Goal: Obtain resource: Obtain resource

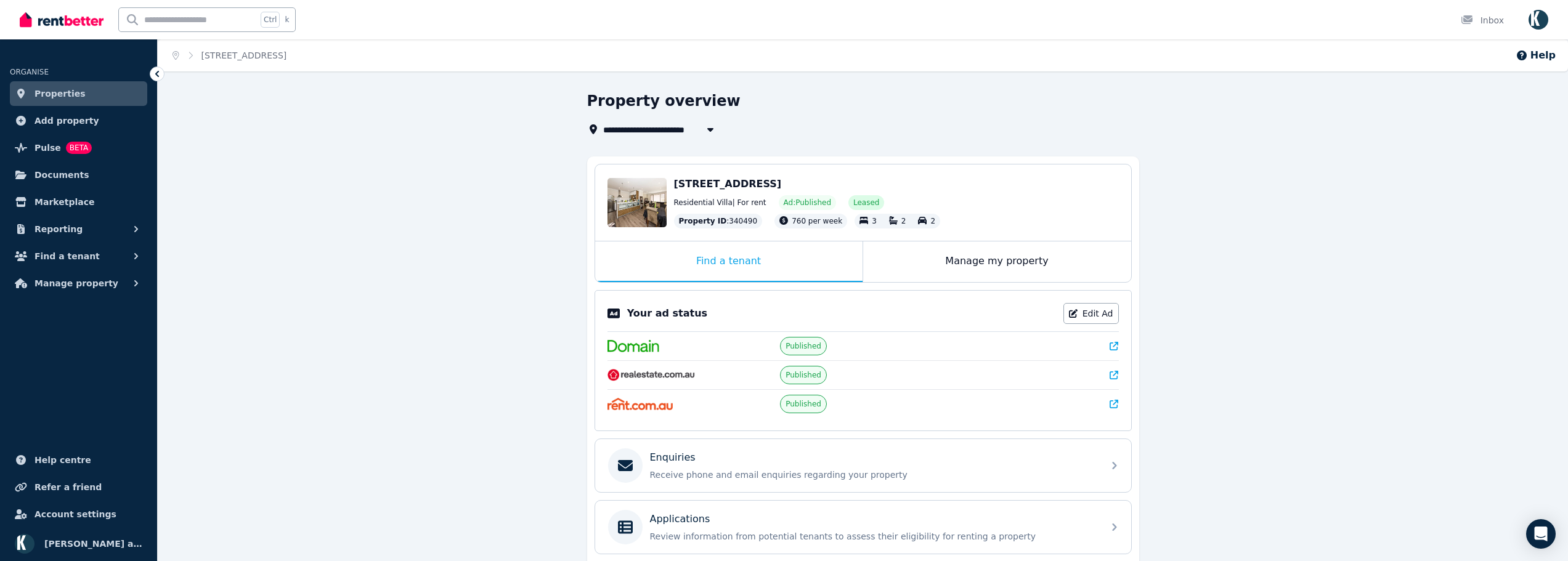
click at [1117, 404] on icon at bounding box center [1114, 404] width 8 height 8
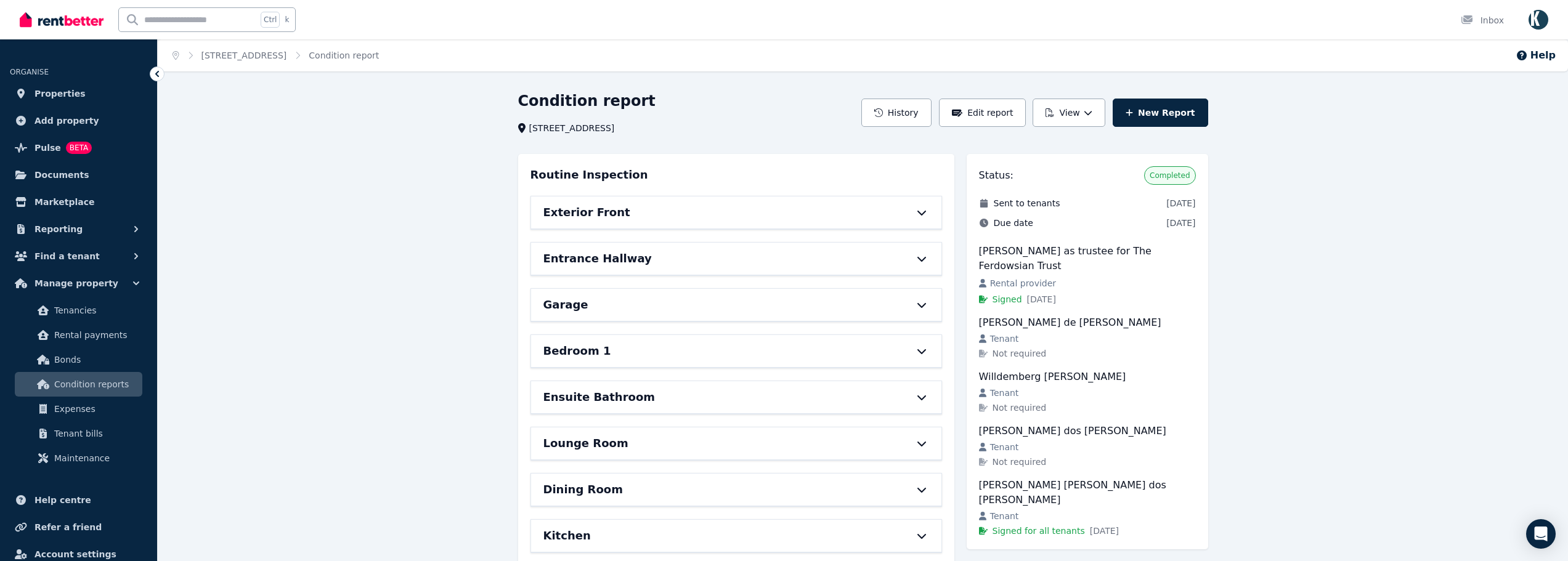
click at [680, 207] on div "Exterior Front" at bounding box center [719, 212] width 351 height 17
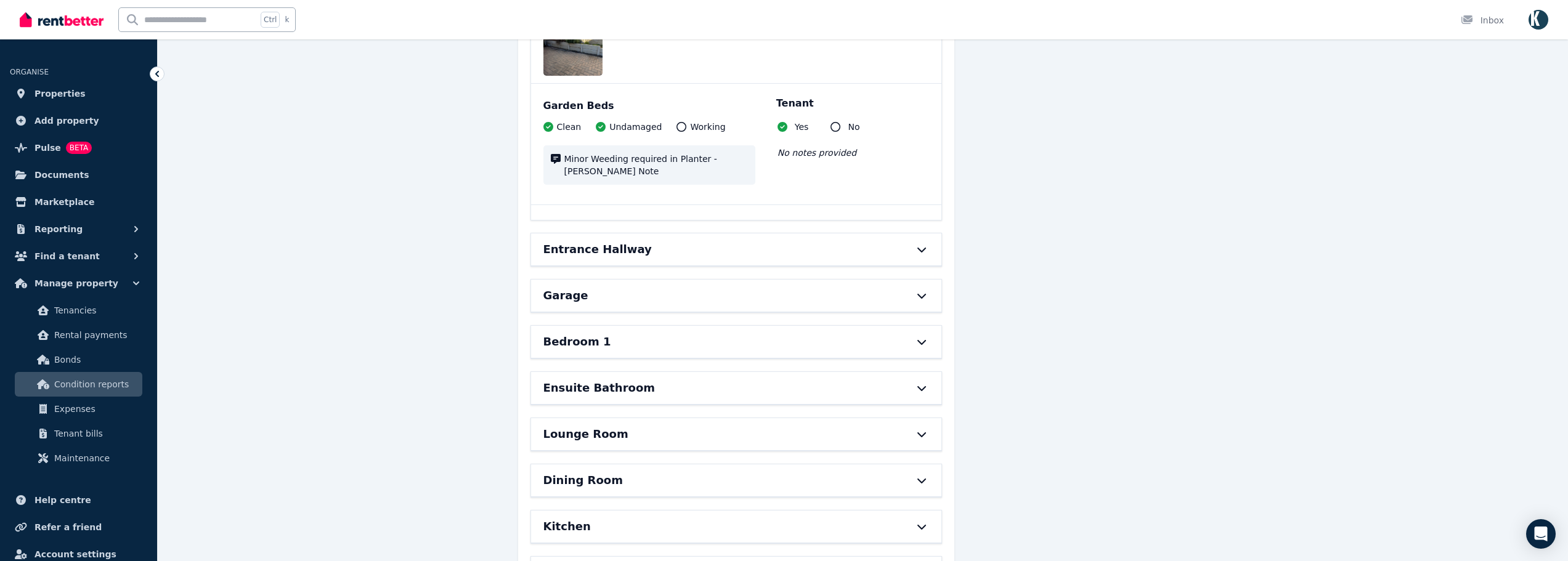
scroll to position [862, 0]
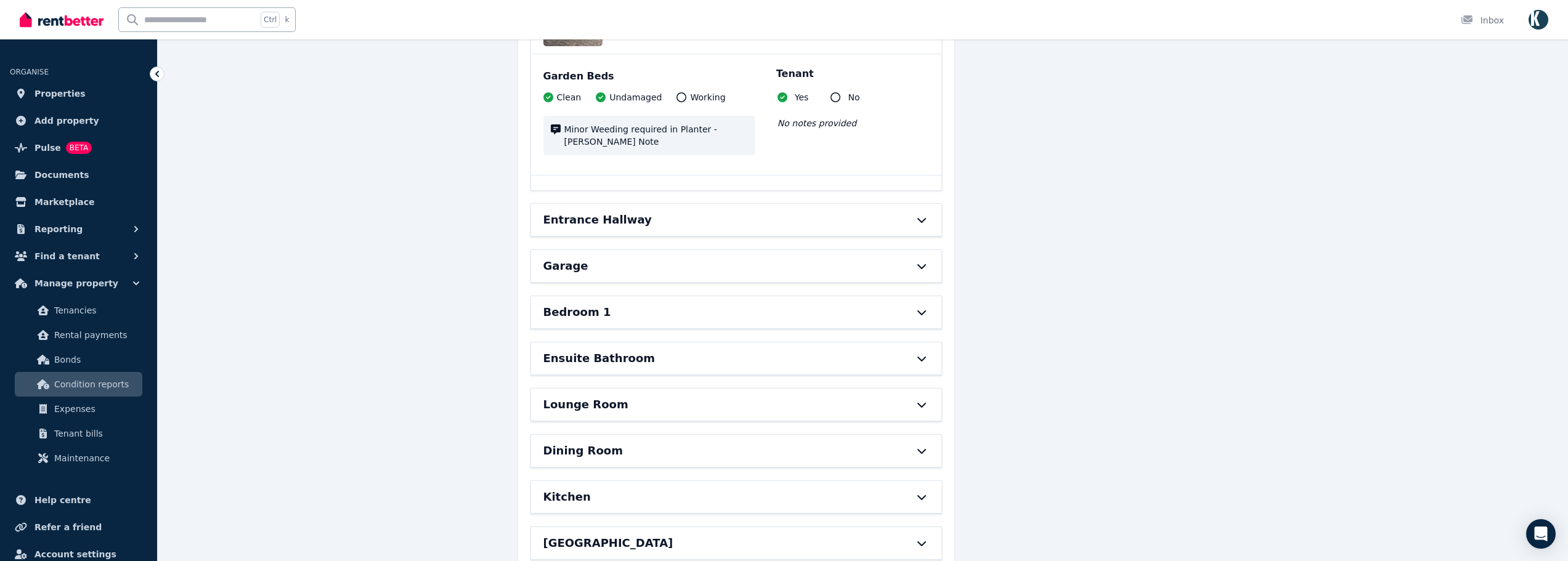
click at [719, 204] on div "Entrance Hallway" at bounding box center [736, 219] width 411 height 32
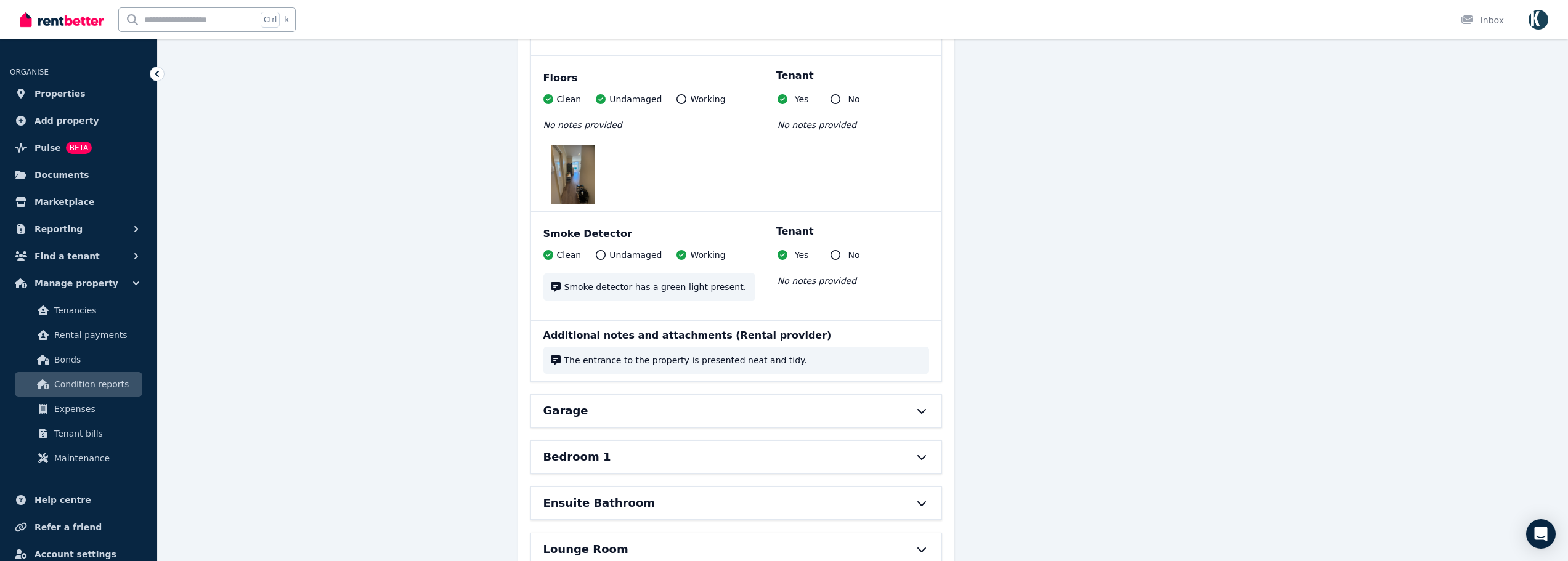
scroll to position [2032, 0]
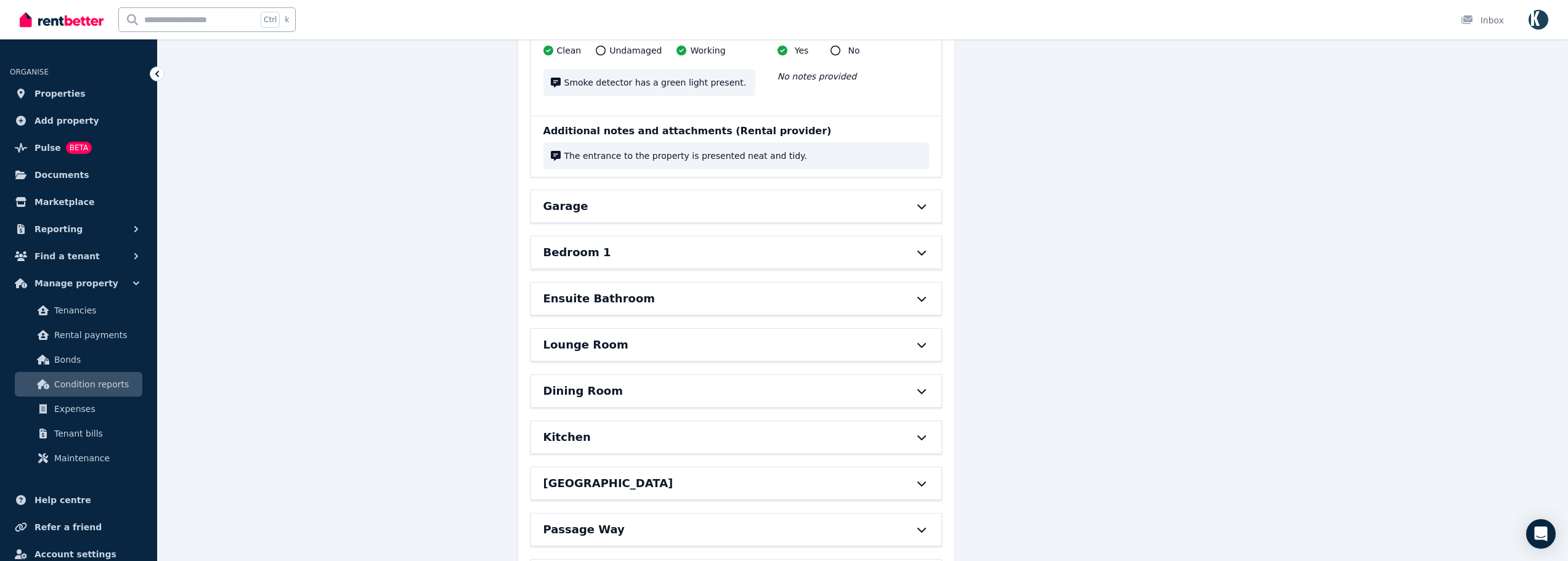
click at [691, 190] on div "Garage" at bounding box center [736, 206] width 411 height 32
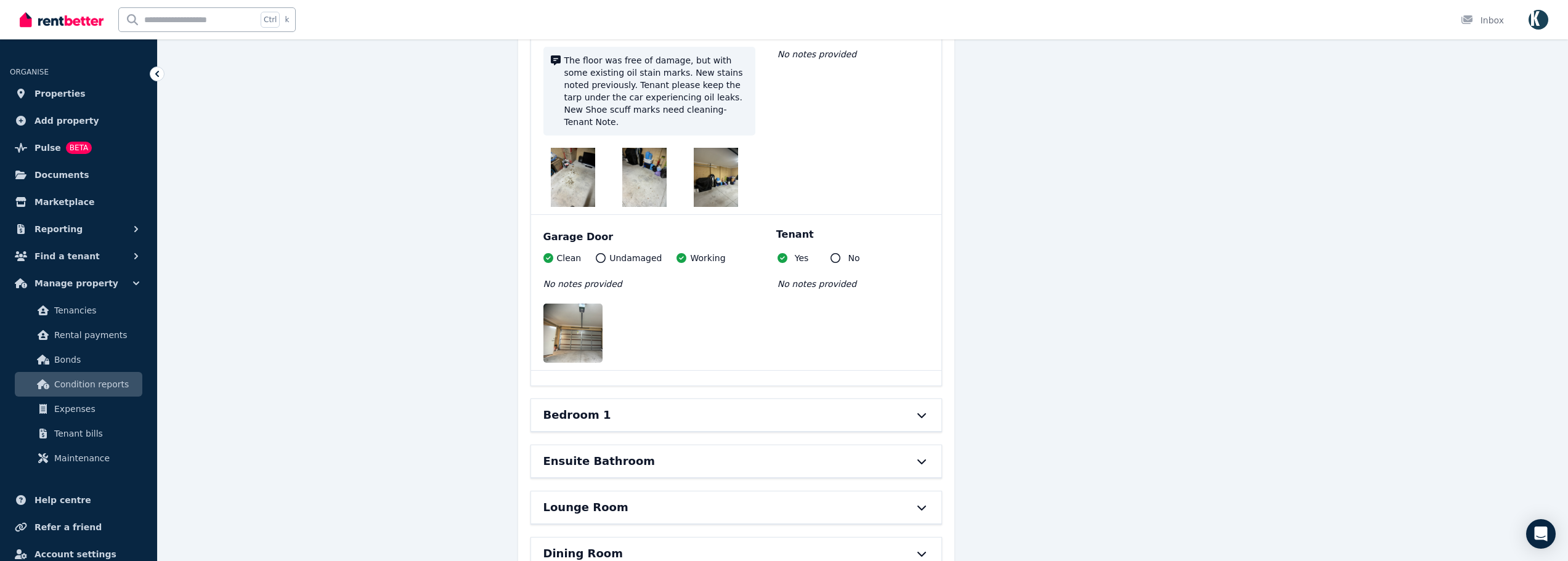
scroll to position [2709, 0]
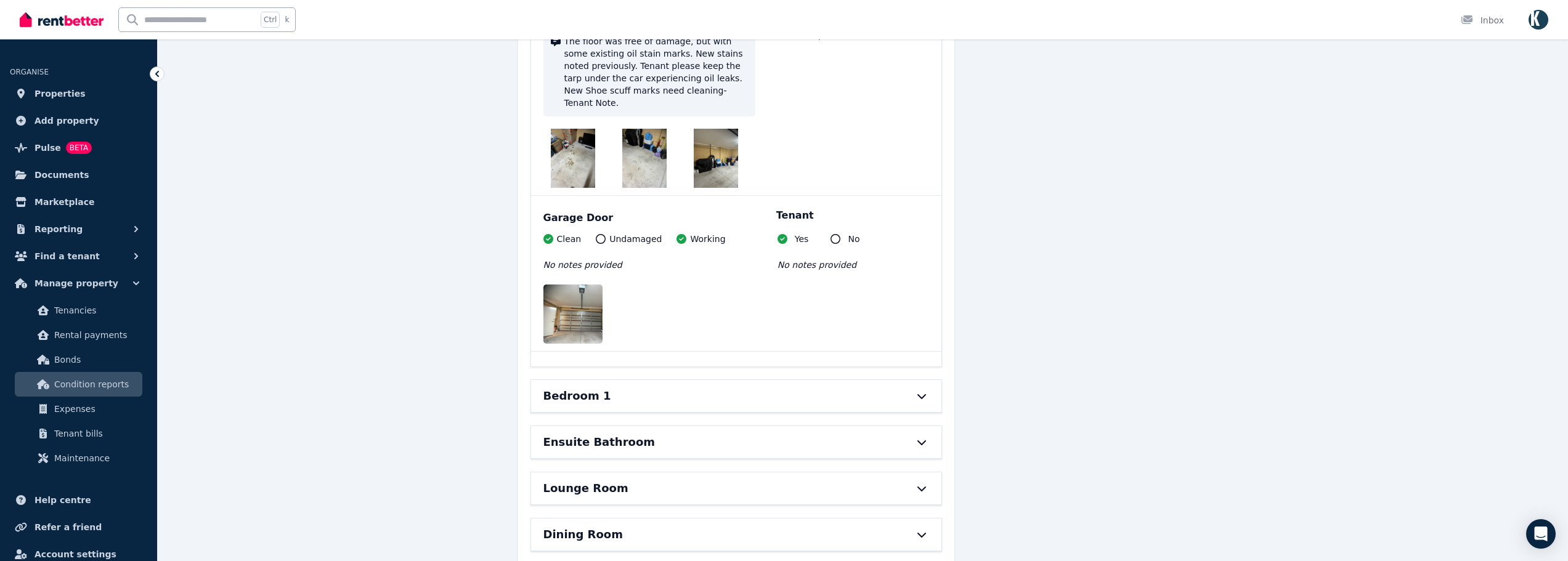
click at [674, 387] on div "Bedroom 1" at bounding box center [719, 395] width 351 height 17
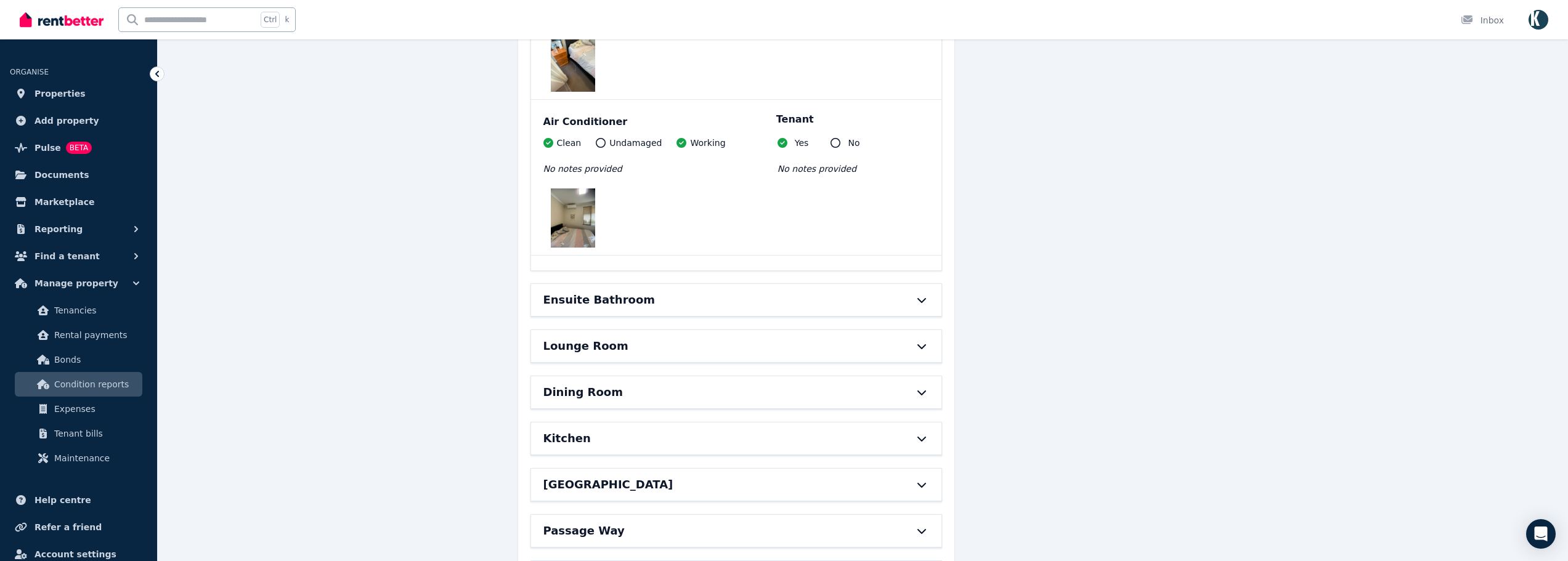
scroll to position [4248, 0]
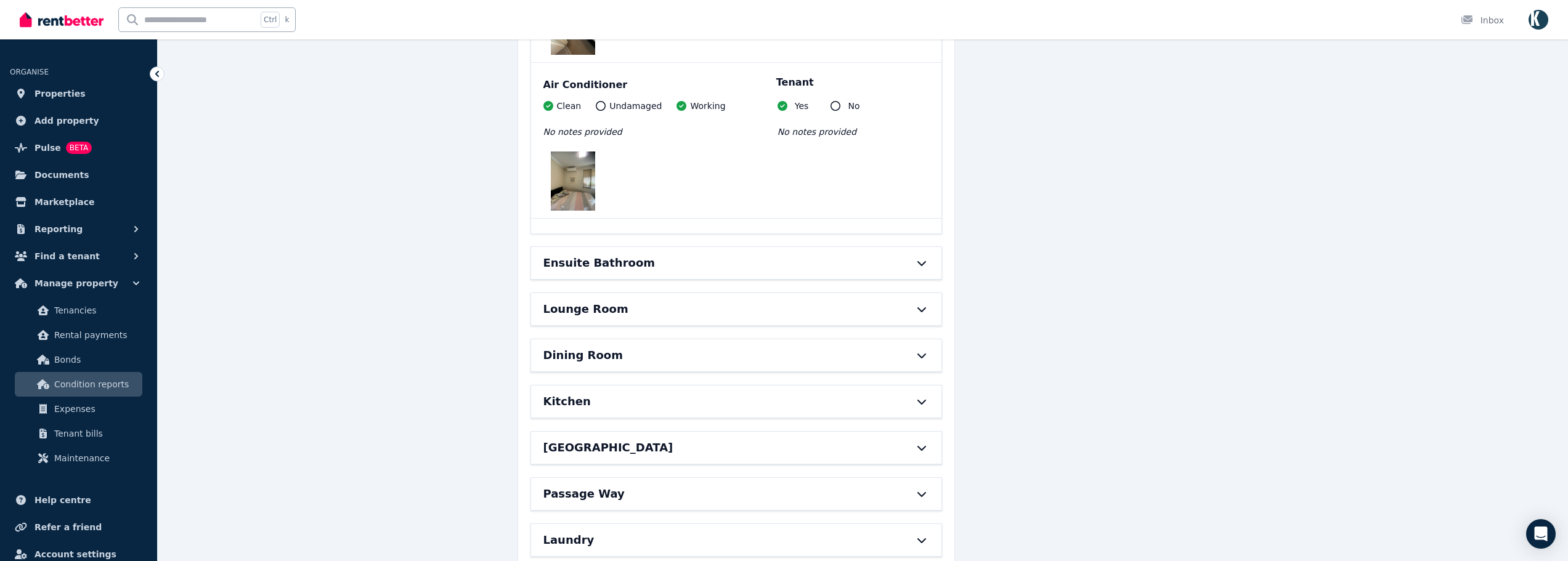
click at [655, 247] on div "Ensuite Bathroom" at bounding box center [736, 262] width 411 height 32
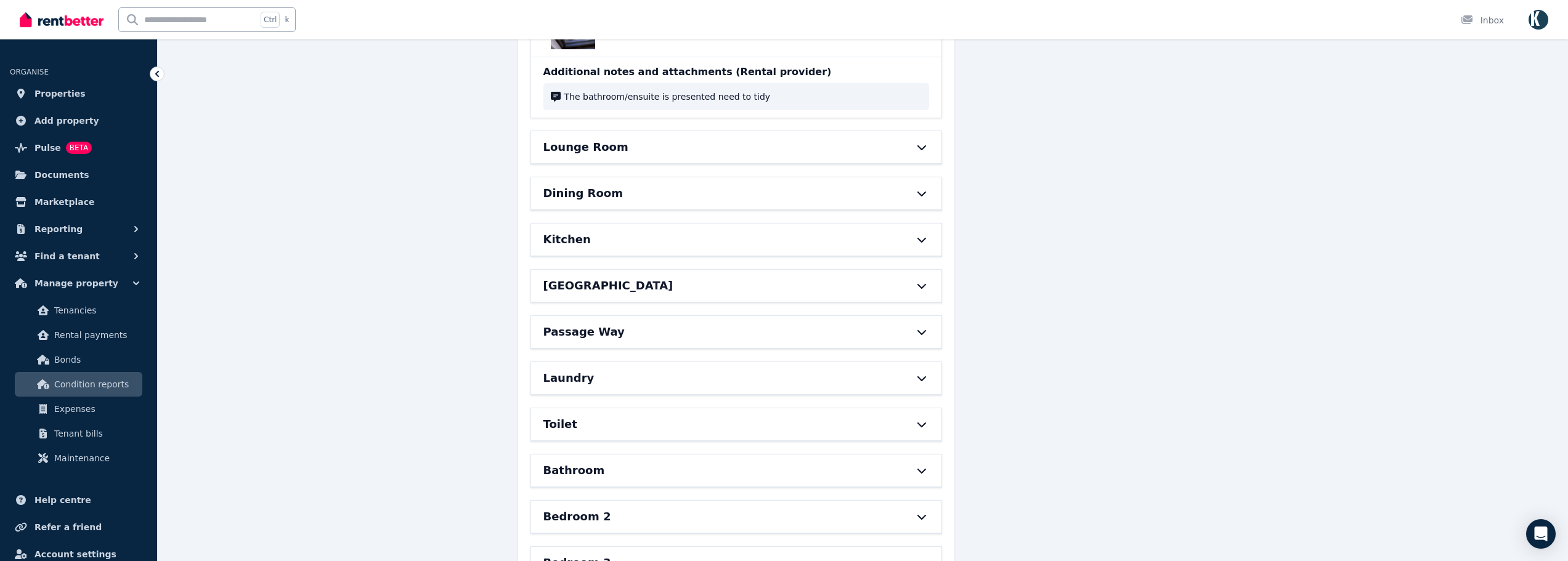
scroll to position [6464, 0]
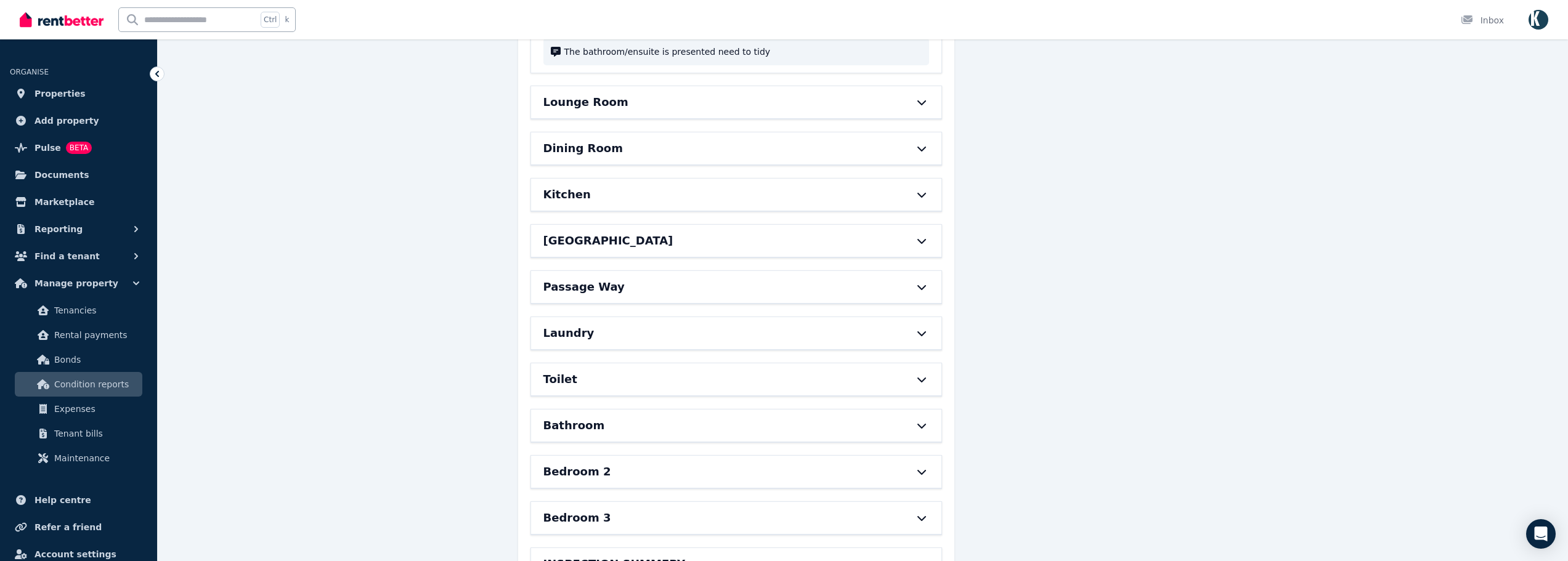
click at [677, 140] on div "Dining Room" at bounding box center [719, 149] width 351 height 17
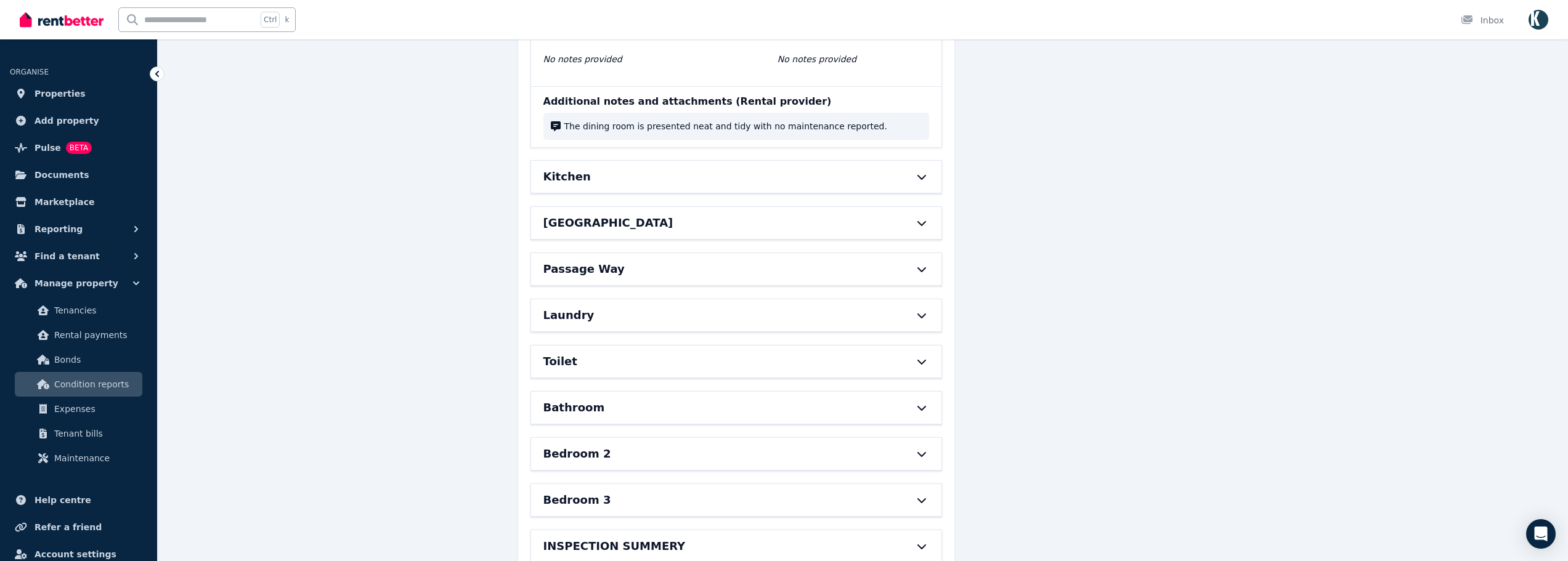
scroll to position [7777, 0]
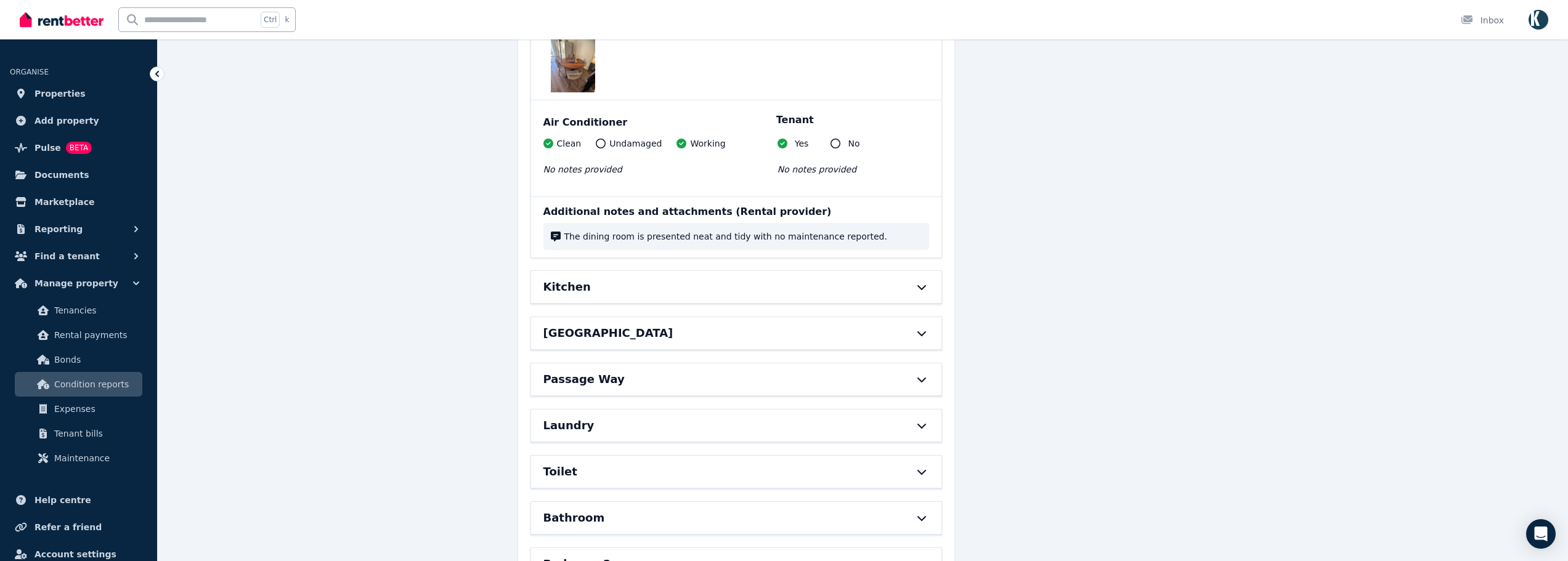
scroll to position [7590, 0]
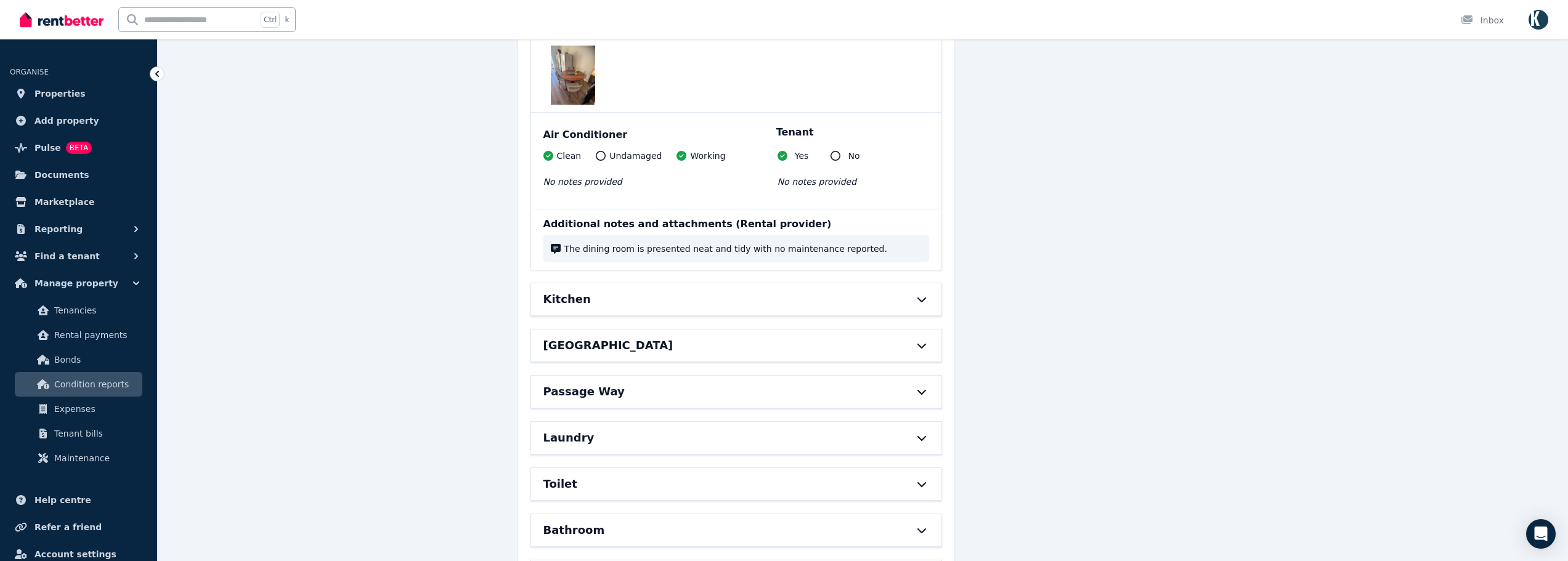
click at [701, 376] on div "Passage Way" at bounding box center [736, 391] width 411 height 32
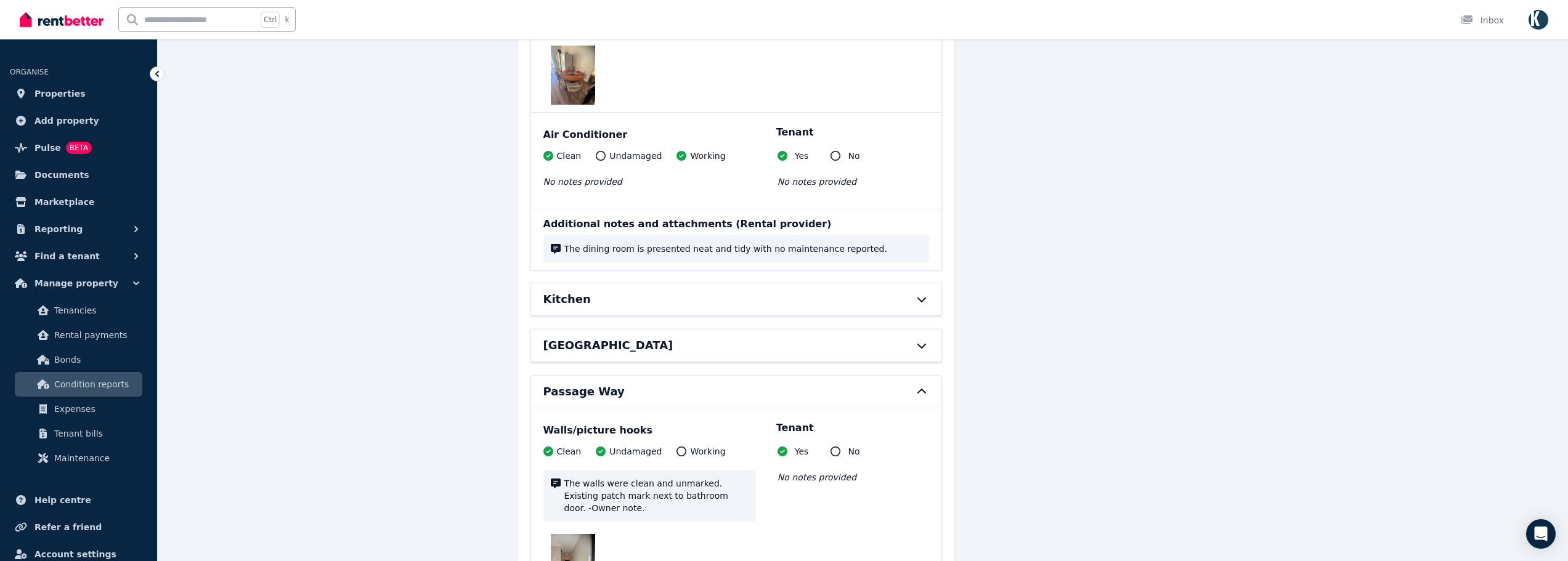
click at [784, 283] on div "Kitchen" at bounding box center [736, 299] width 411 height 32
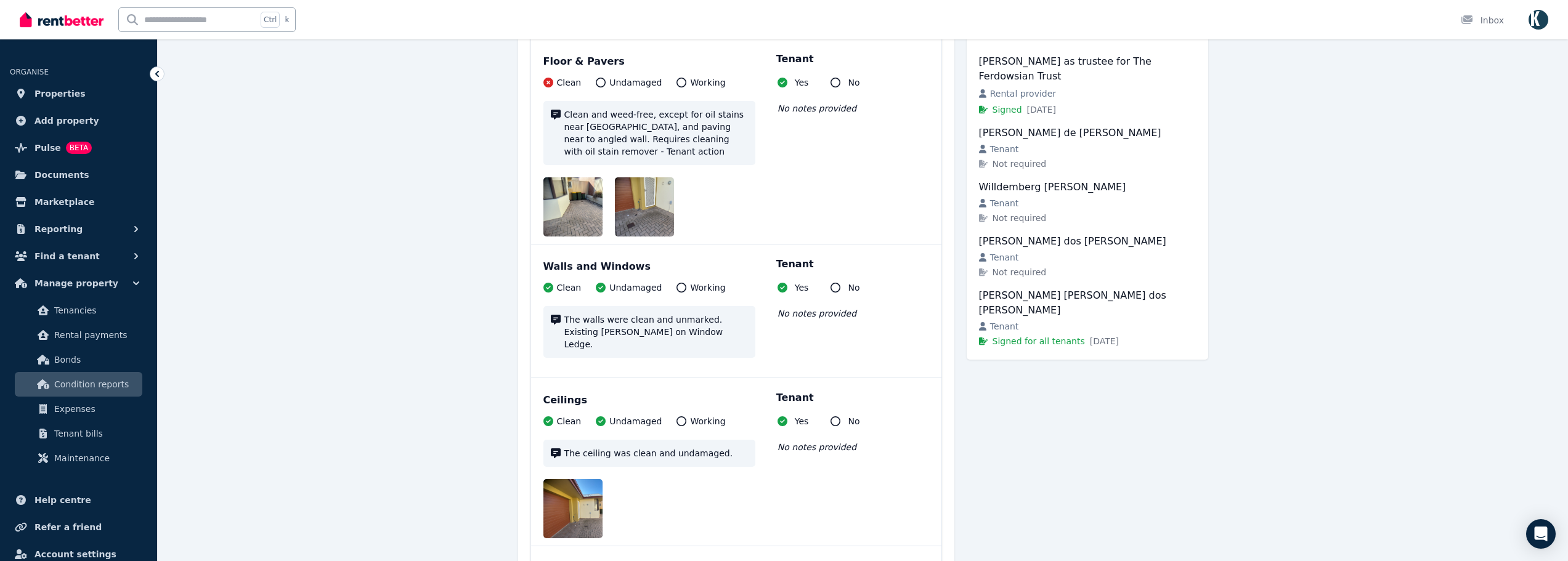
scroll to position [0, 0]
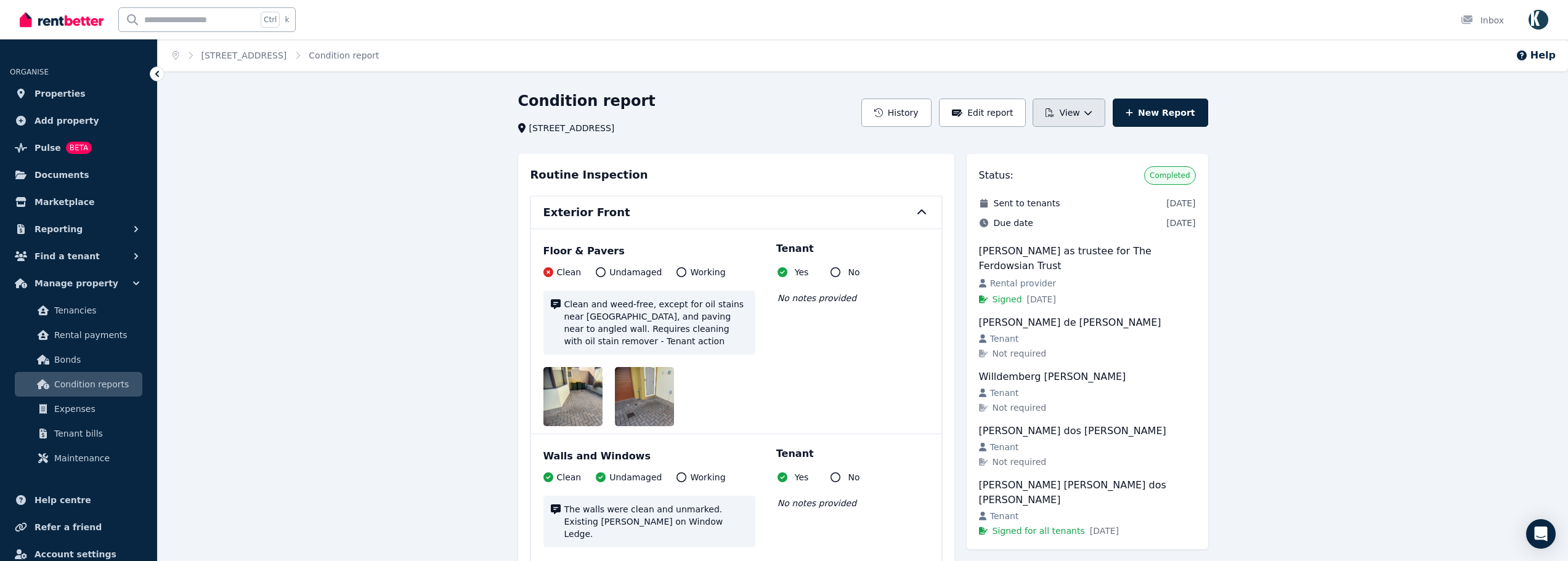
click at [1089, 118] on button "View" at bounding box center [1068, 112] width 72 height 28
click at [1041, 164] on p "Download as PDF" at bounding box center [1036, 167] width 85 height 12
click at [268, 56] on link "[STREET_ADDRESS]" at bounding box center [244, 55] width 86 height 10
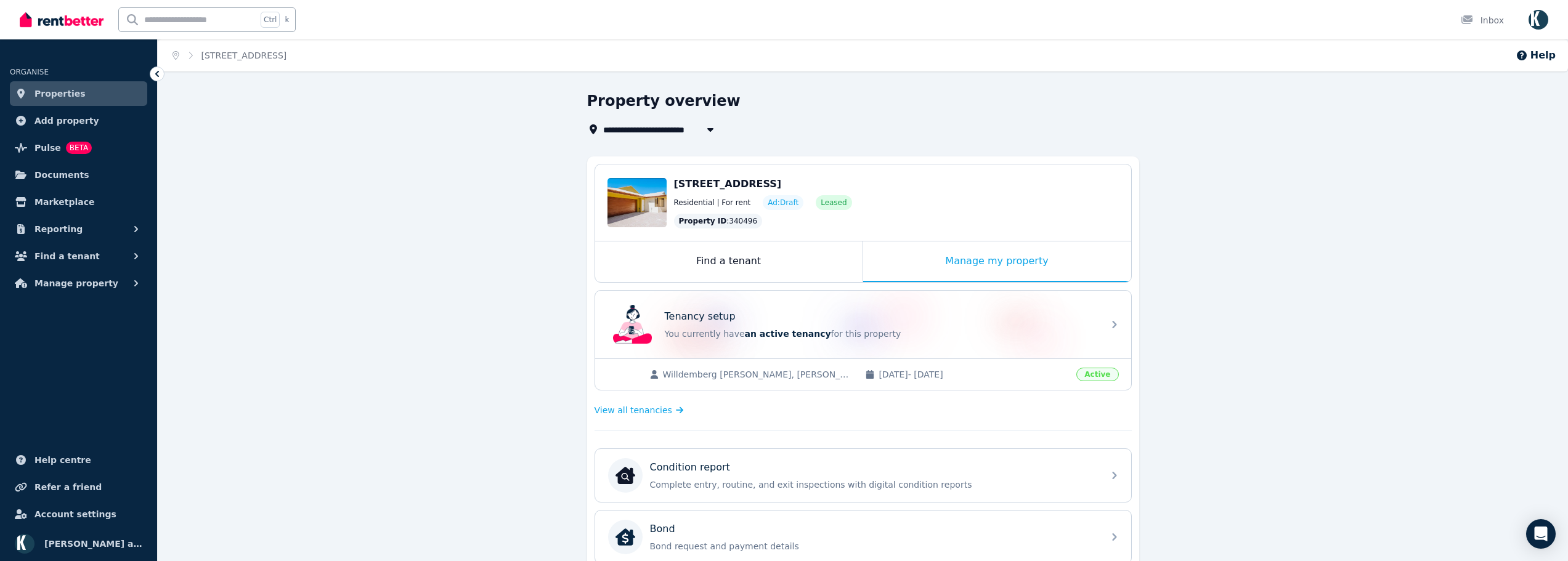
click at [678, 128] on span "[STREET_ADDRESS]" at bounding box center [654, 129] width 103 height 15
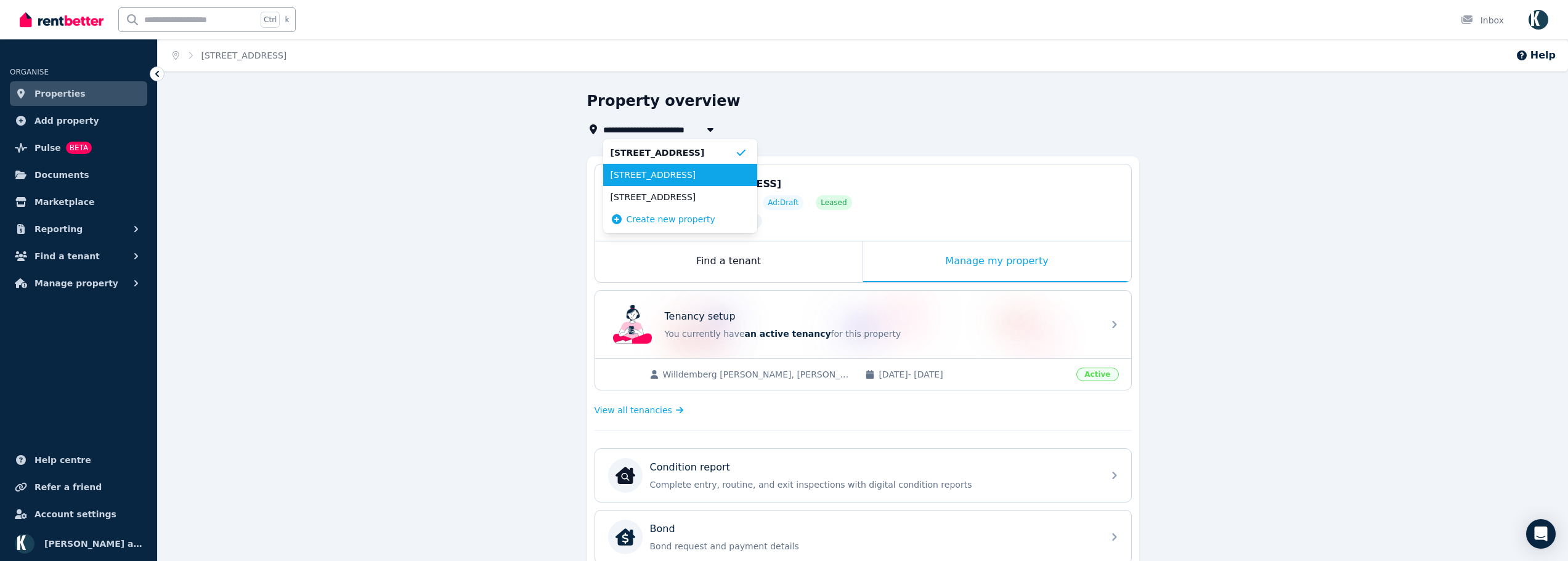
click at [646, 169] on span "[STREET_ADDRESS]" at bounding box center [673, 174] width 125 height 12
type input "**********"
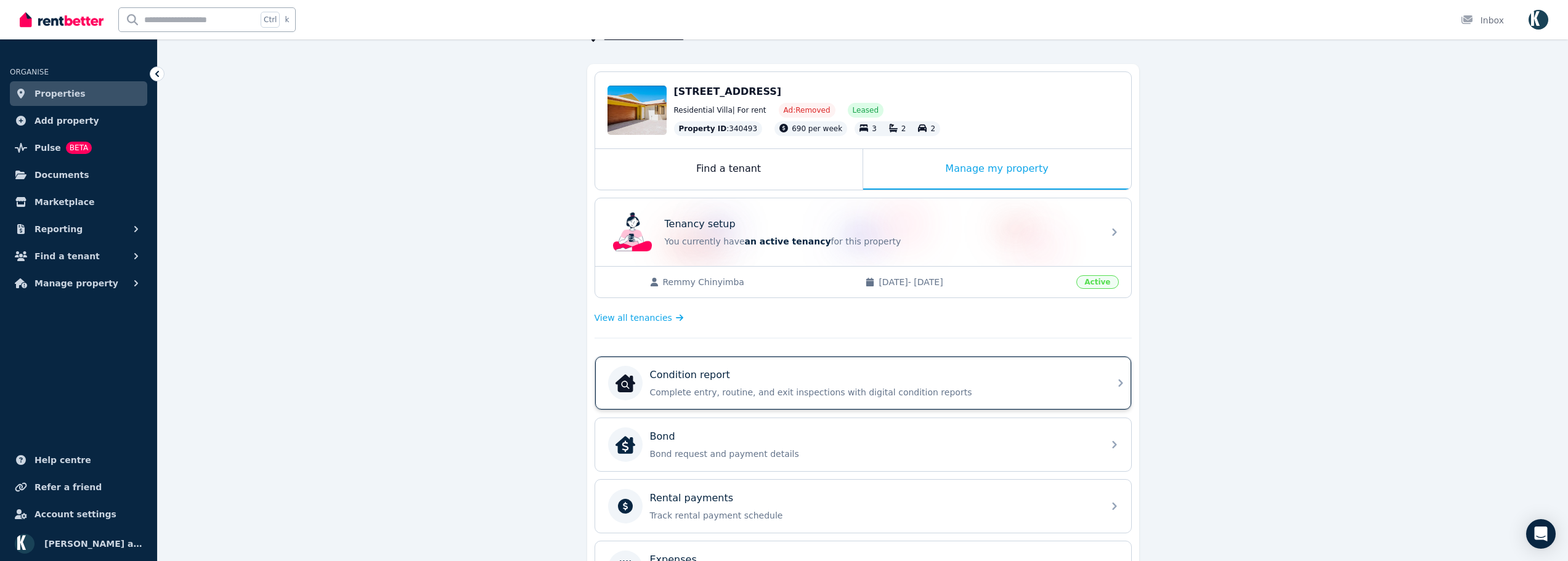
scroll to position [123, 0]
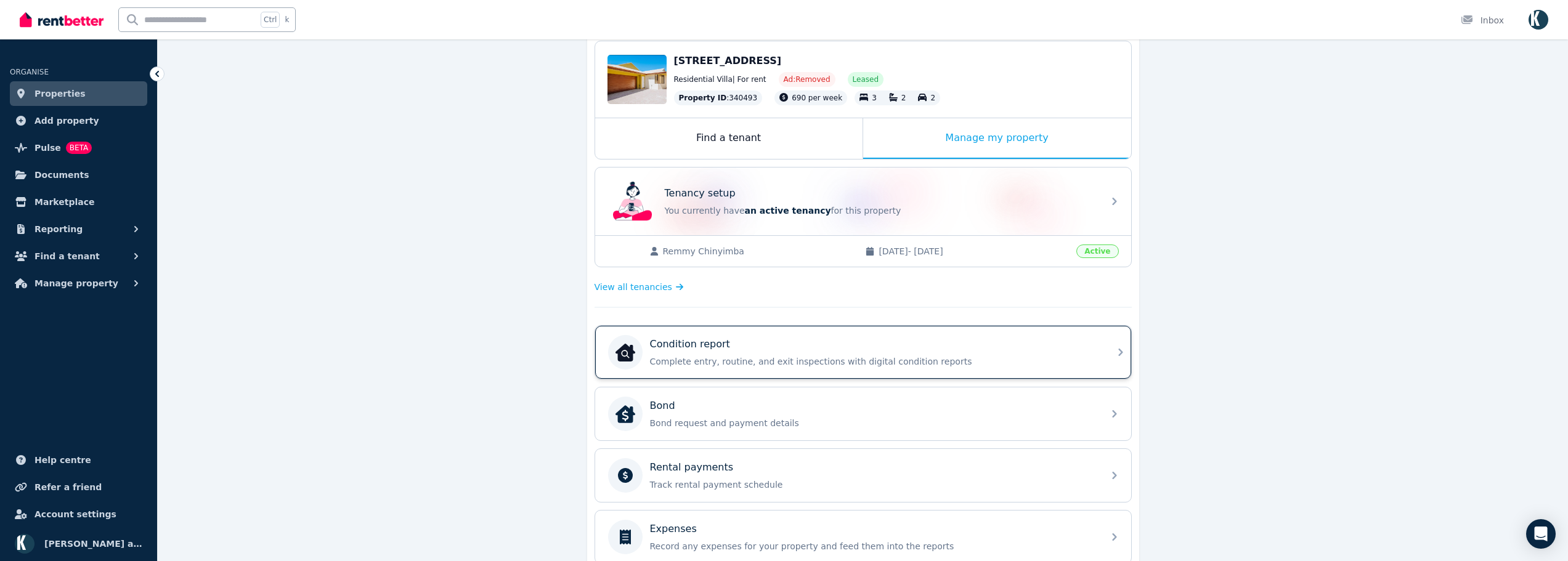
click at [990, 344] on div "Condition report" at bounding box center [873, 344] width 446 height 15
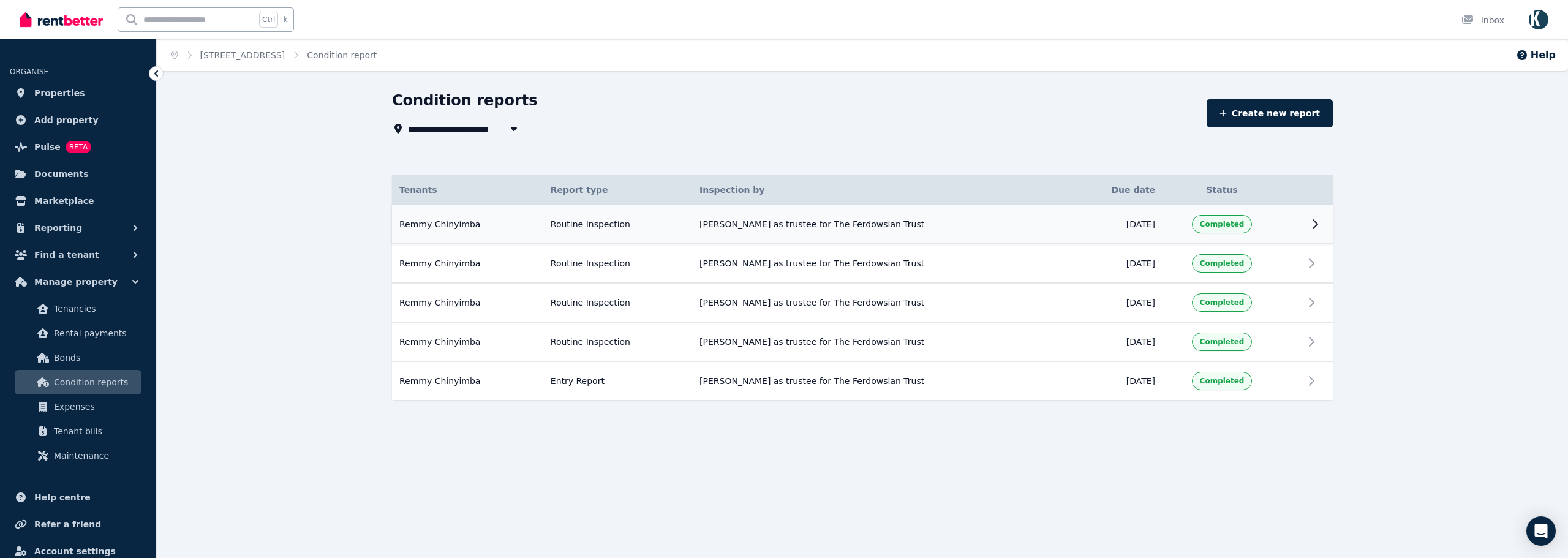
click at [1288, 222] on td at bounding box center [1292, 225] width 22 height 39
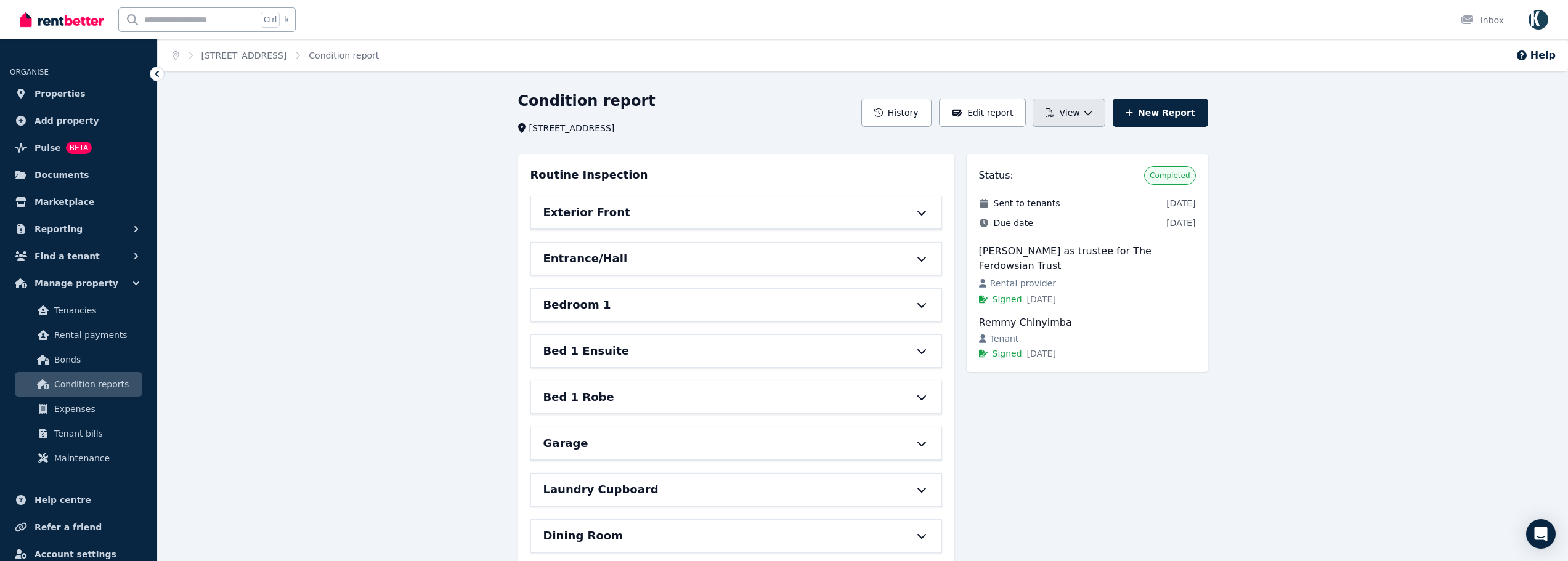
click at [1071, 108] on button "View" at bounding box center [1068, 112] width 72 height 28
click at [1037, 168] on p "Download as PDF" at bounding box center [1036, 167] width 85 height 12
click at [230, 54] on link "[STREET_ADDRESS]" at bounding box center [244, 55] width 86 height 10
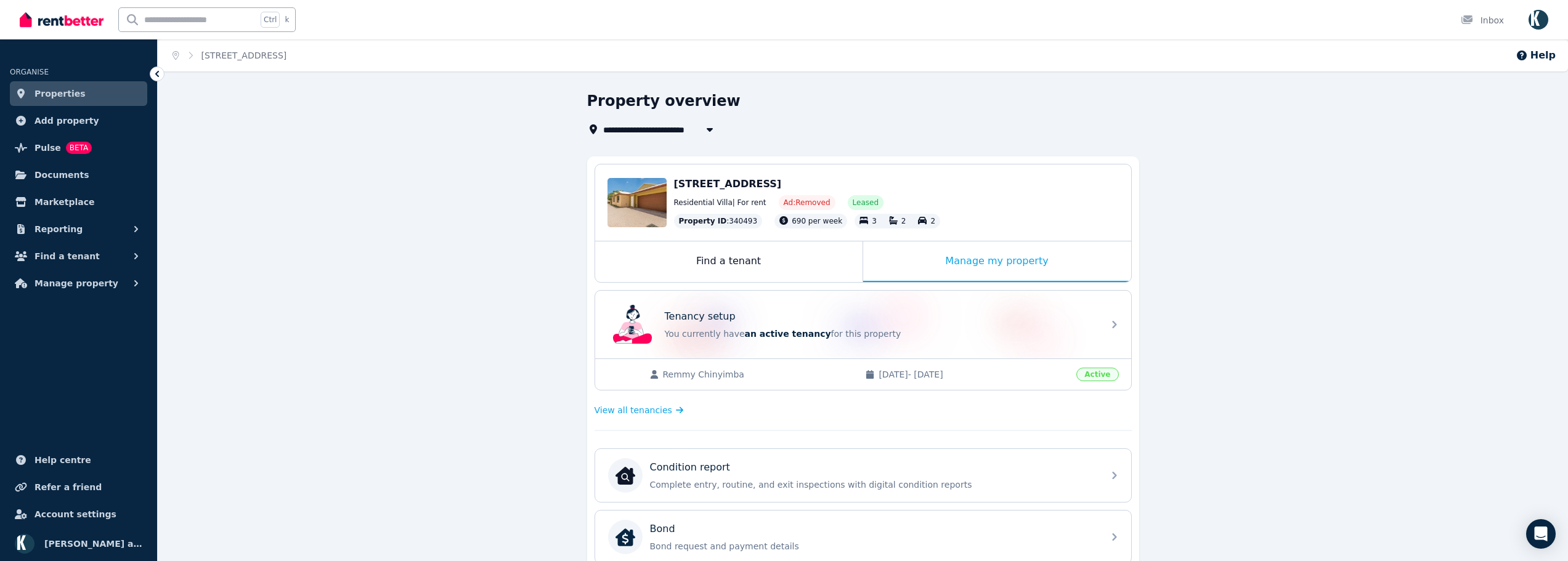
click at [642, 129] on span "[STREET_ADDRESS]" at bounding box center [654, 129] width 103 height 15
click at [650, 194] on span "[STREET_ADDRESS]" at bounding box center [673, 197] width 125 height 12
type input "**********"
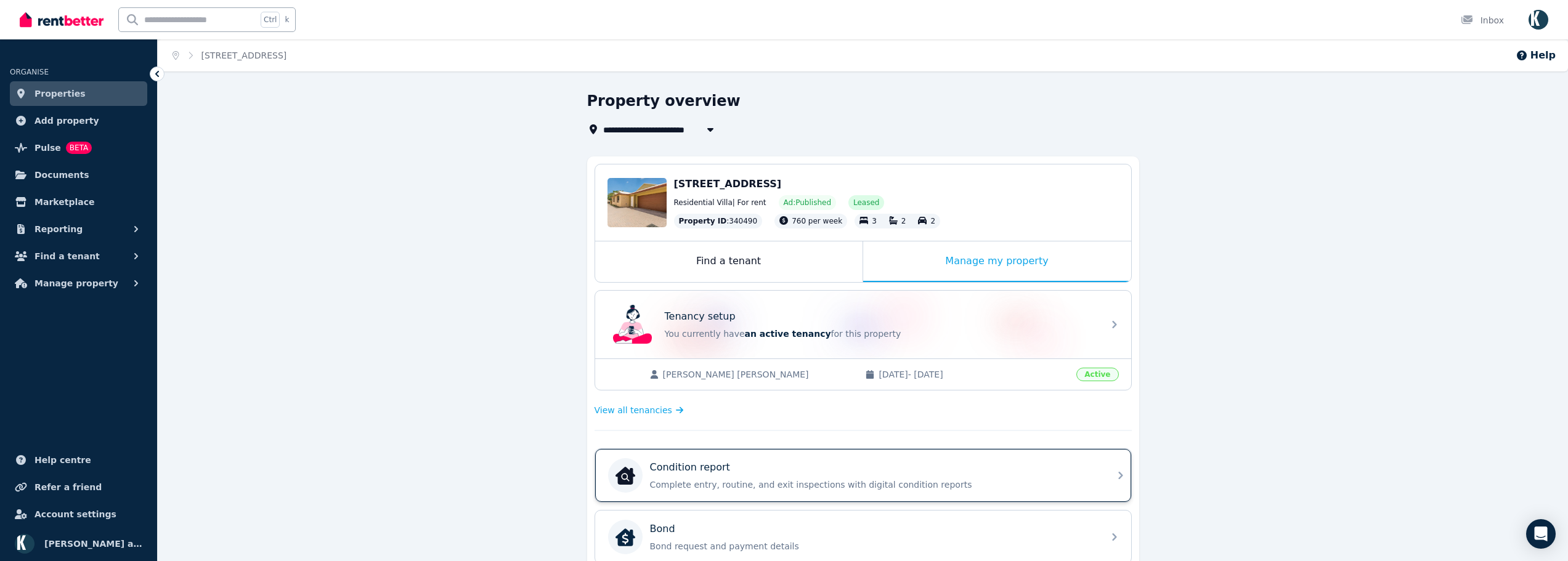
click at [721, 470] on p "Condition report" at bounding box center [689, 467] width 80 height 15
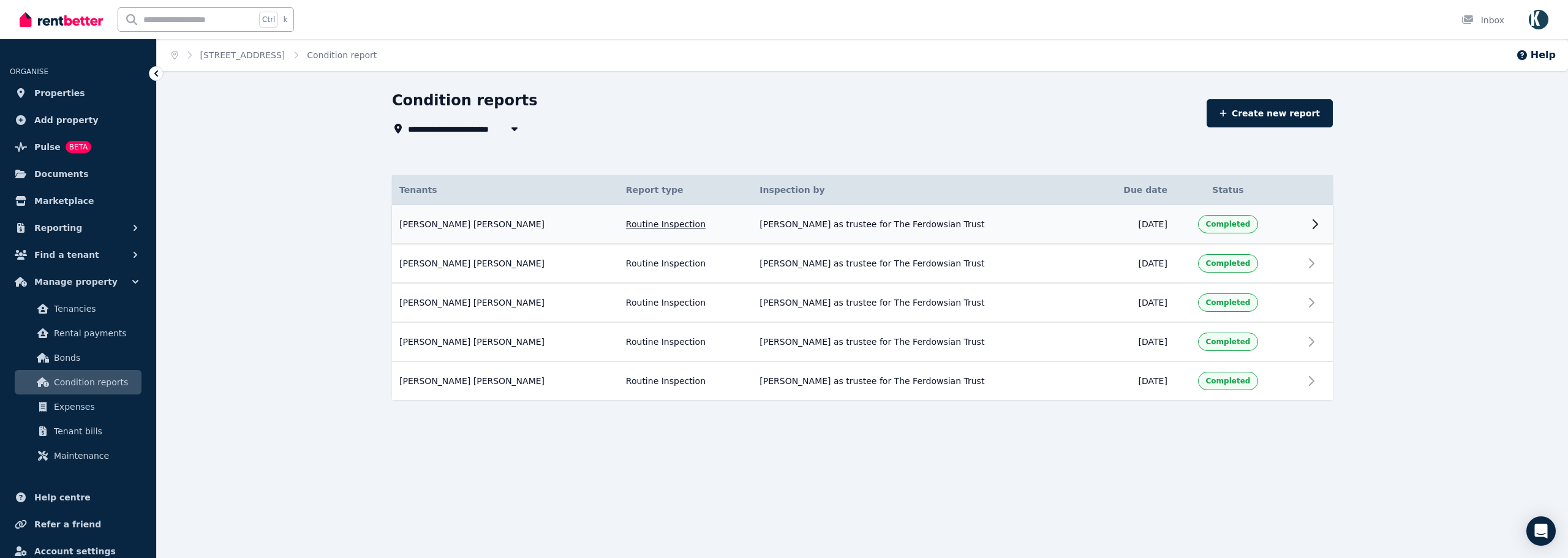
click at [1232, 222] on span "Completed" at bounding box center [1228, 224] width 45 height 10
click at [1279, 222] on td "Completed" at bounding box center [1227, 225] width 106 height 39
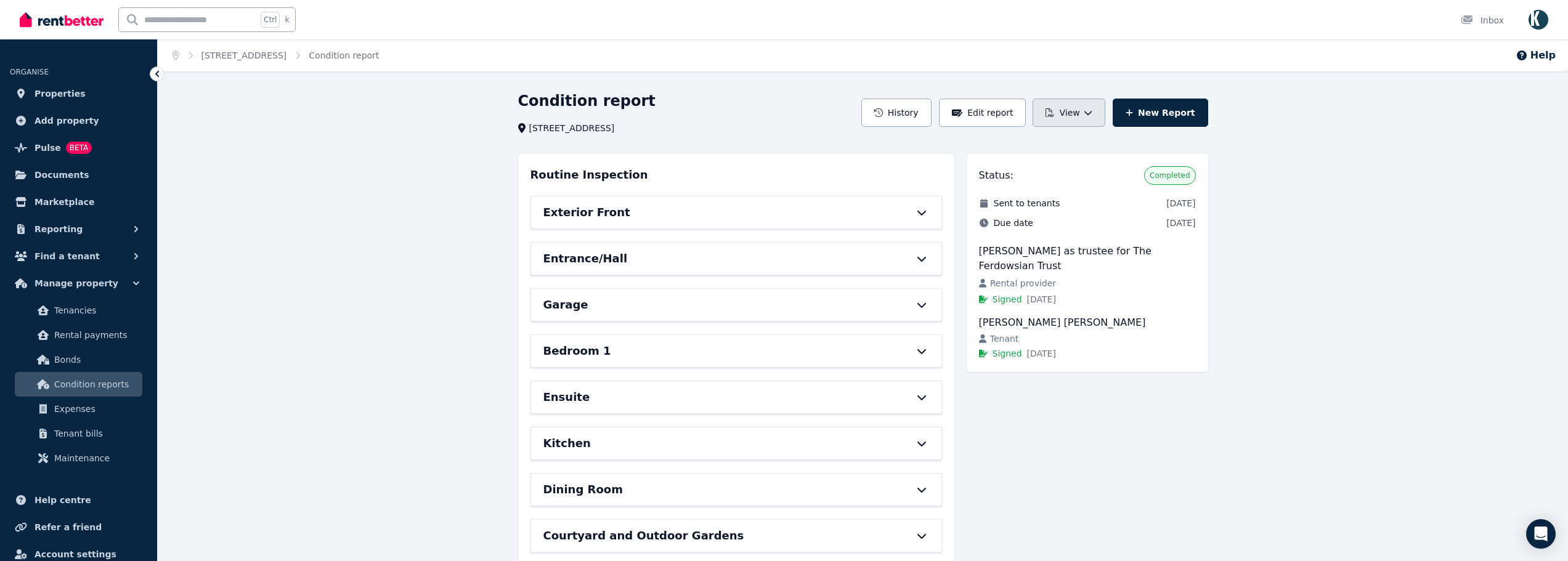
click at [1092, 113] on icon "button" at bounding box center [1088, 113] width 7 height 4
click at [1042, 166] on p "Download as PDF" at bounding box center [1036, 167] width 85 height 12
click at [55, 98] on span "Properties" at bounding box center [60, 93] width 51 height 15
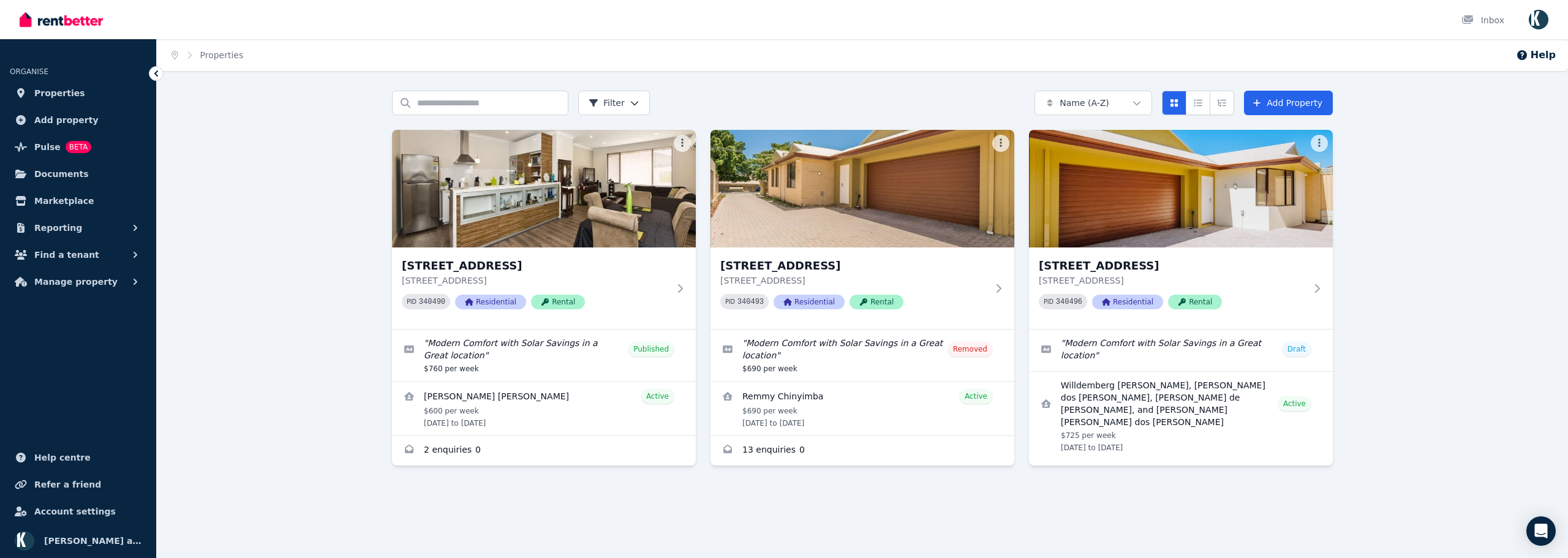
click at [273, 129] on div "Search properties Filter Name (A-Z) Add Property [STREET_ADDRESS][GEOGRAPHIC_DA…" at bounding box center [862, 306] width 1411 height 431
